Goal: Use online tool/utility: Utilize a website feature to perform a specific function

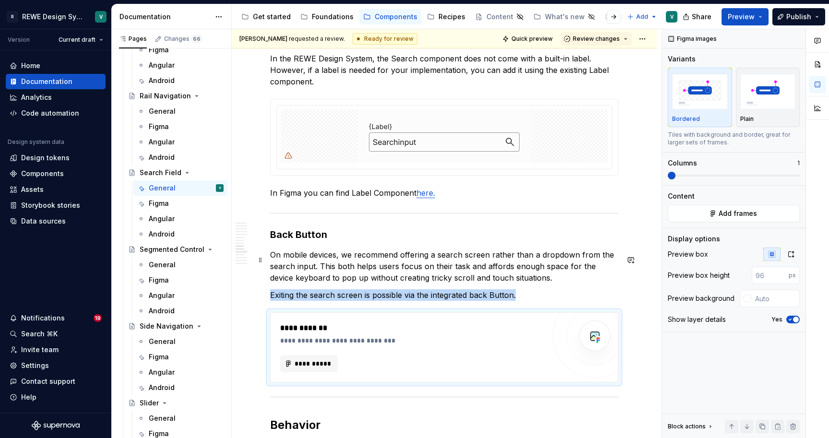
scroll to position [2290, 0]
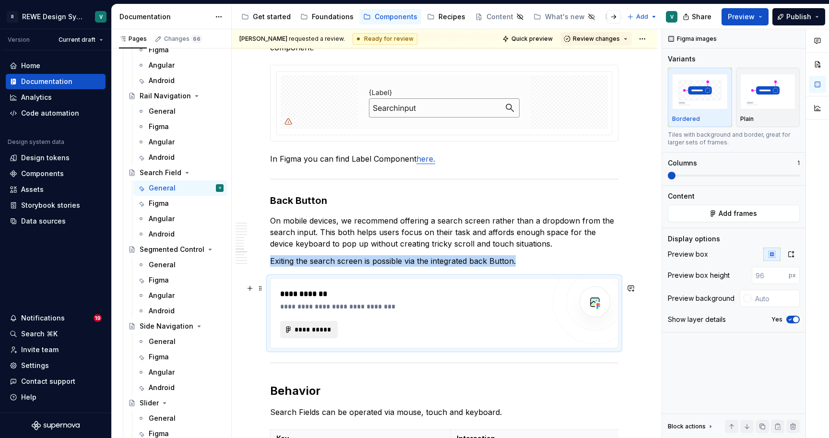
click at [321, 334] on span "**********" at bounding box center [312, 330] width 37 height 10
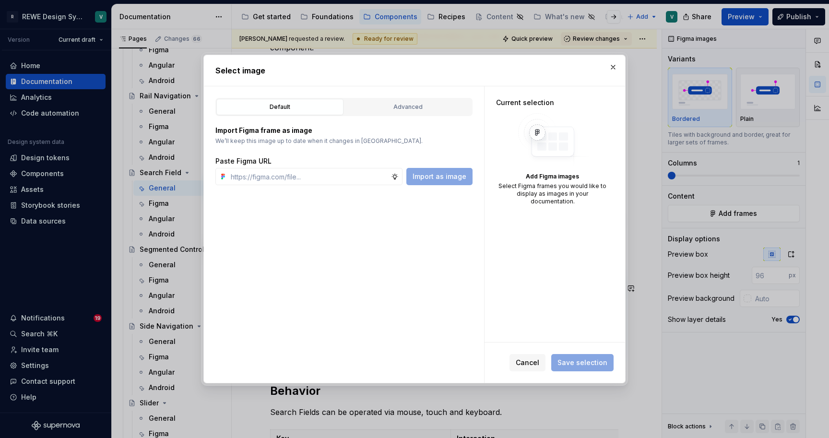
type textarea "*"
type input "[URL][DOMAIN_NAME]"
click at [433, 179] on span "Import as image" at bounding box center [440, 177] width 54 height 10
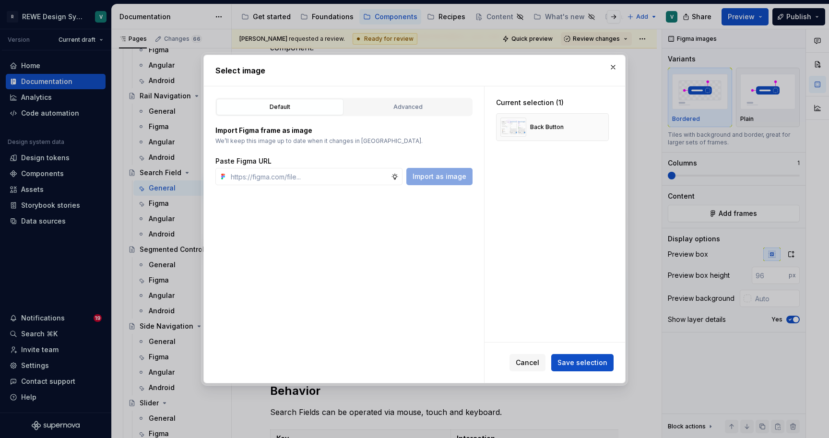
type textarea "*"
click at [584, 360] on span "Save selection" at bounding box center [583, 363] width 50 height 10
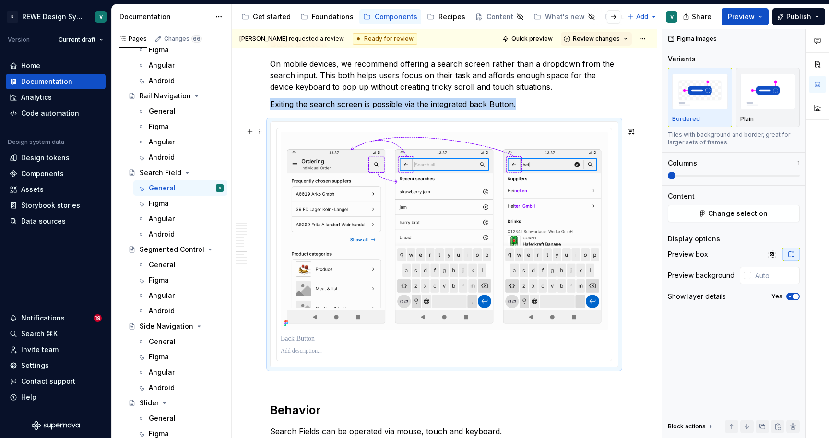
scroll to position [2449, 0]
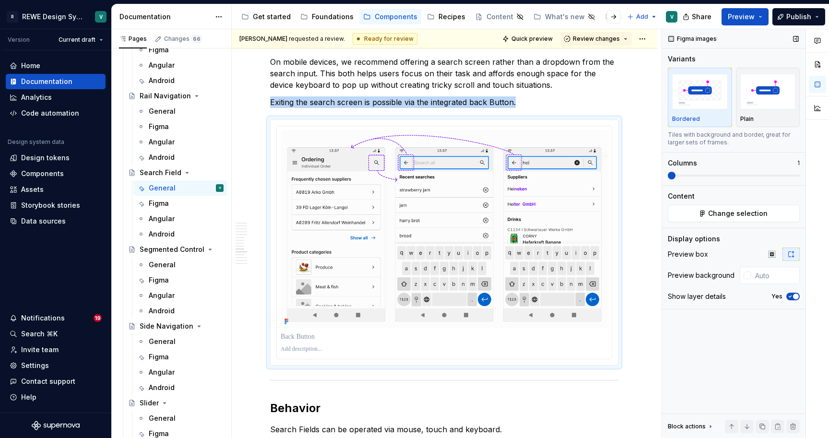
click at [794, 299] on span "button" at bounding box center [796, 297] width 6 height 6
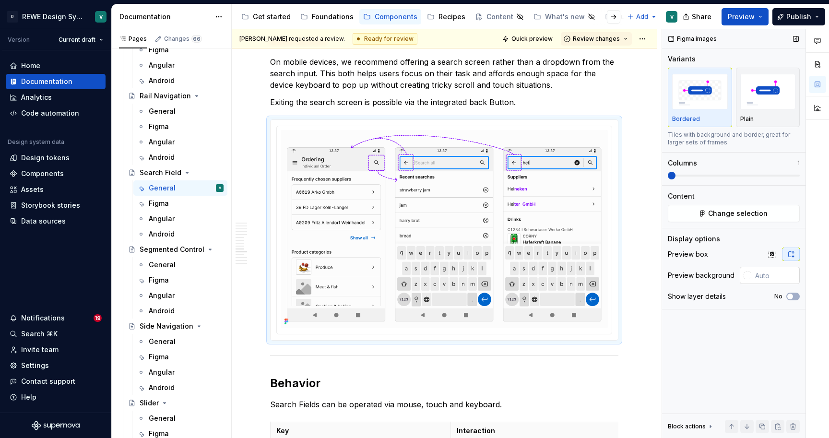
click at [779, 276] on input "text" at bounding box center [775, 275] width 48 height 17
type input "#FCFCFC"
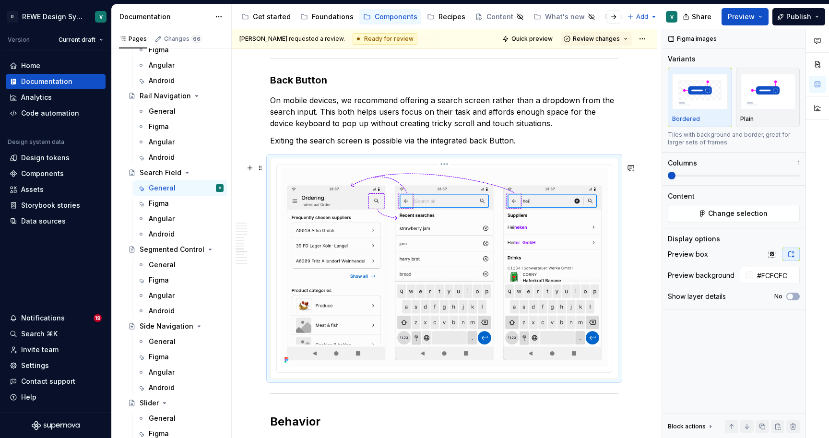
scroll to position [2406, 0]
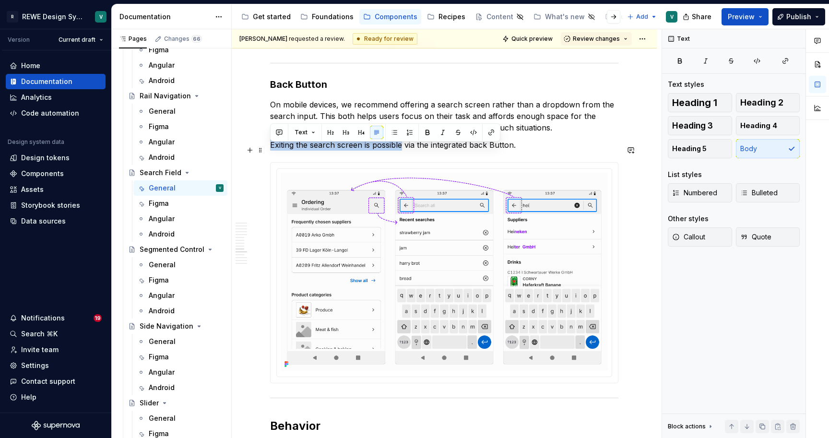
drag, startPoint x: 402, startPoint y: 151, endPoint x: 270, endPoint y: 150, distance: 132.4
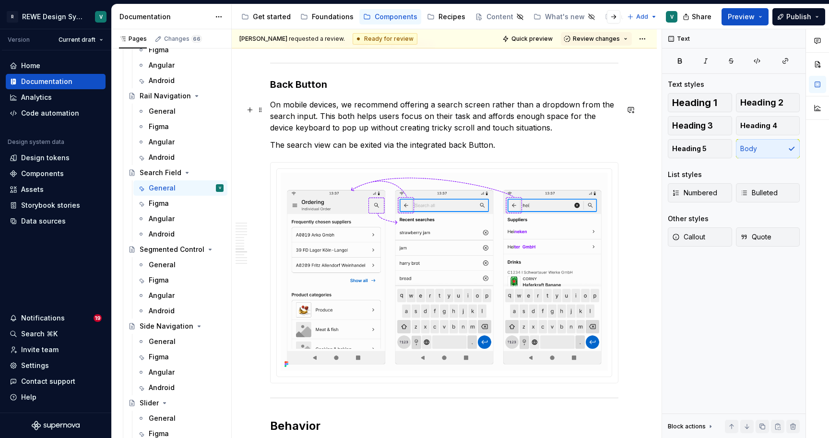
click at [468, 109] on p "On mobile devices, we recommend offering a search screen rather than a dropdown…" at bounding box center [444, 116] width 348 height 35
click at [521, 151] on p "The search view can be exited via the integrated back Button." at bounding box center [444, 145] width 348 height 12
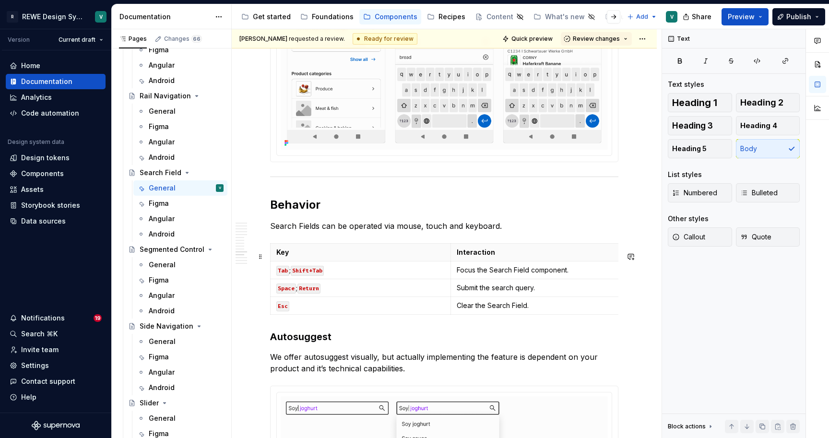
scroll to position [2716, 0]
